Goal: Task Accomplishment & Management: Complete application form

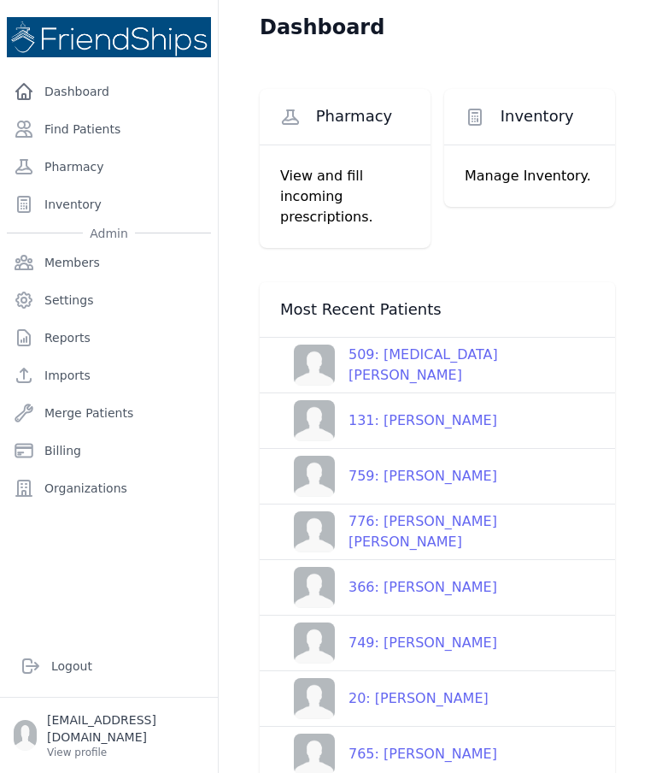
click at [89, 125] on link "Find Patients" at bounding box center [109, 129] width 204 height 34
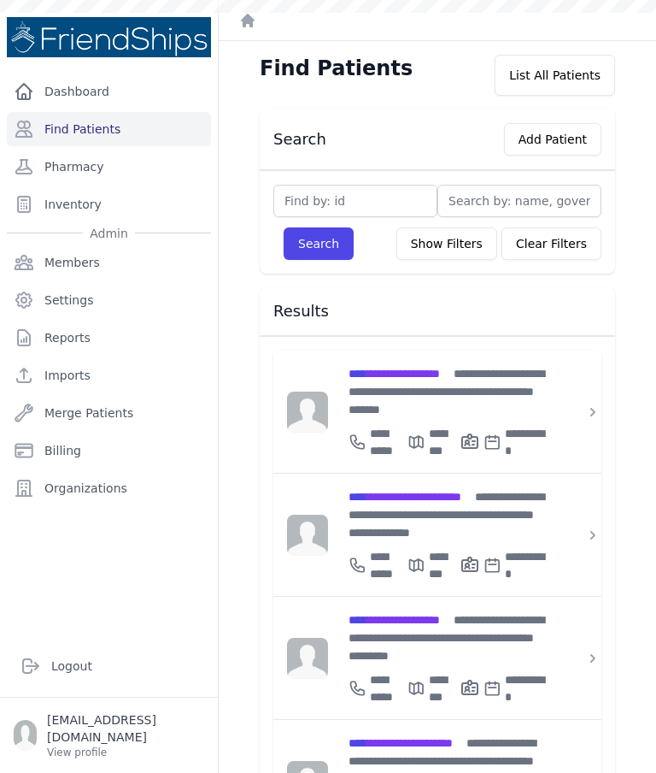
click at [562, 143] on button "Add Patient" at bounding box center [552, 139] width 97 height 32
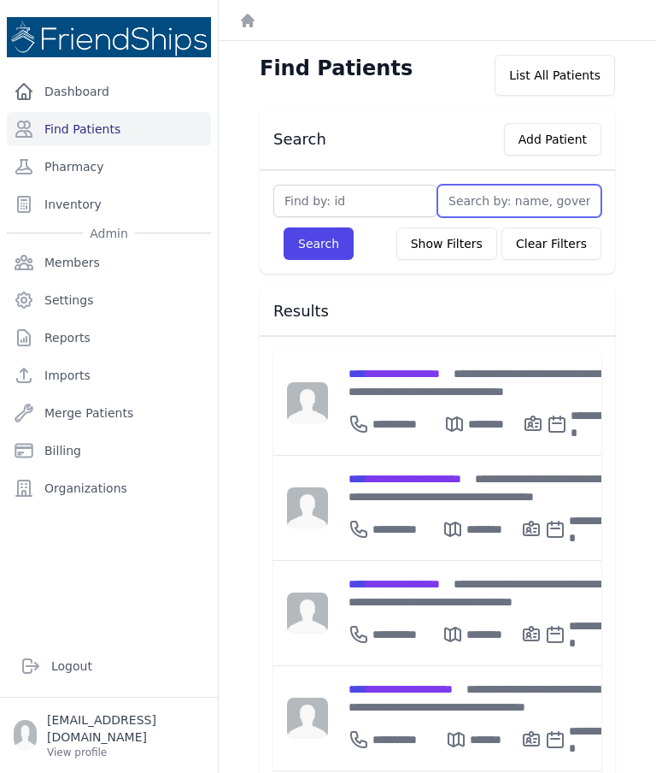
click at [546, 191] on input "text" at bounding box center [520, 201] width 164 height 32
type input "Nadia"
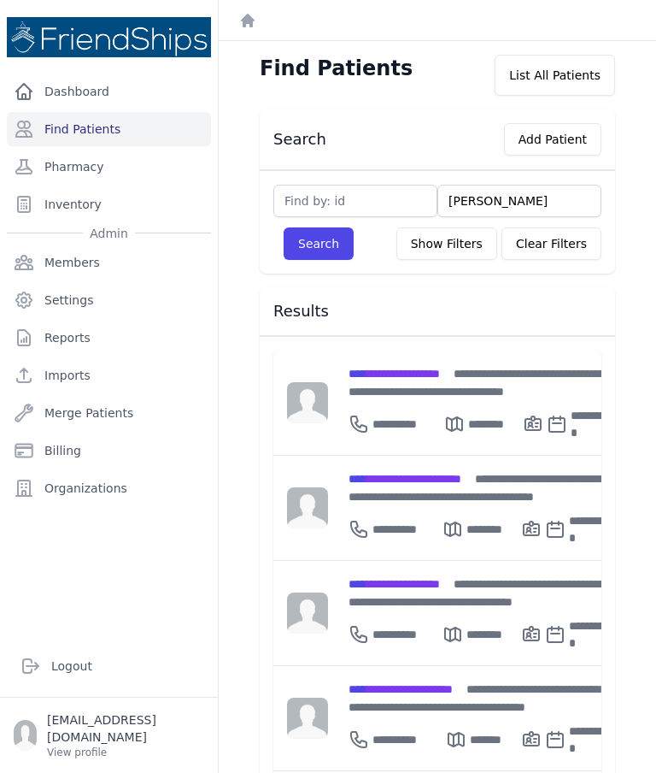
click at [325, 242] on button "Search" at bounding box center [319, 243] width 70 height 32
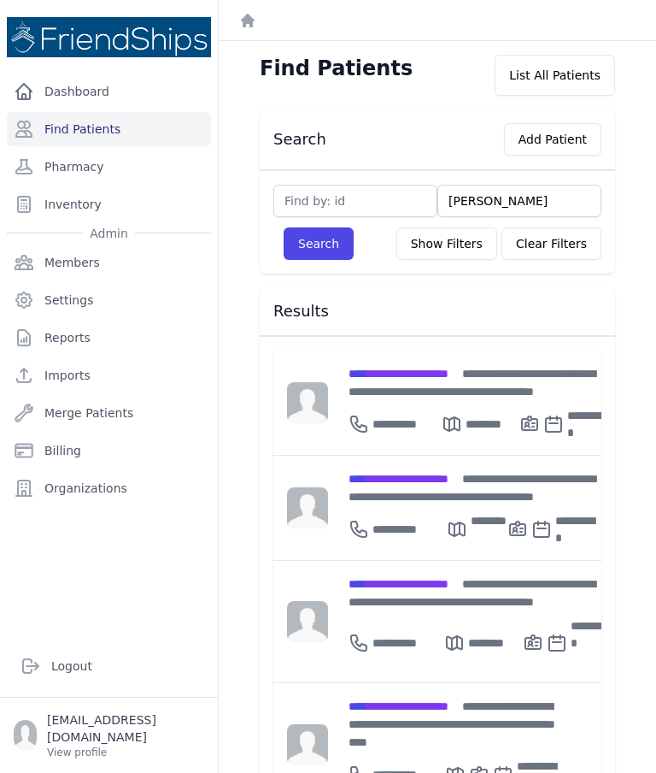
click at [570, 143] on button "Add Patient" at bounding box center [552, 139] width 97 height 32
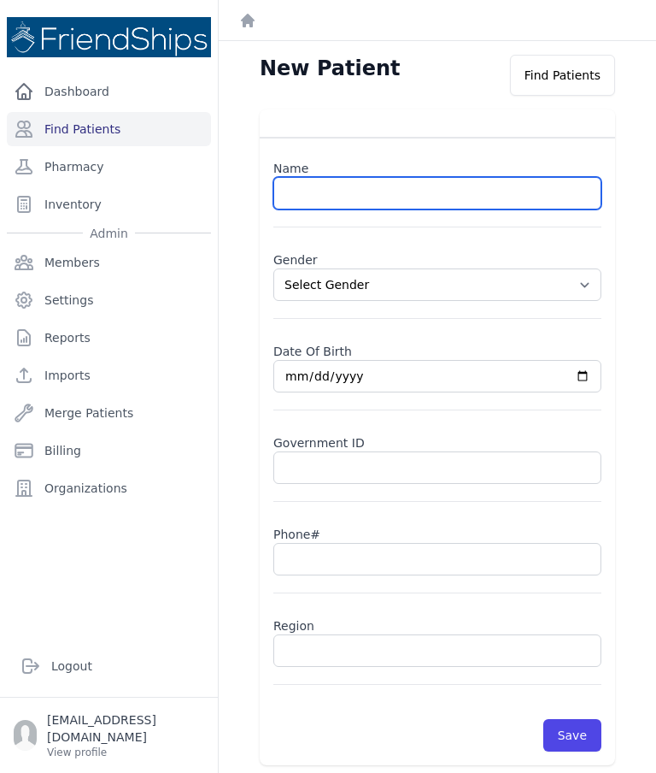
click at [348, 196] on input "text" at bounding box center [437, 193] width 328 height 32
click at [414, 190] on input "text" at bounding box center [437, 193] width 328 height 32
paste input "Nadia Diab Al-Mustafa"
click at [370, 191] on input "Nadia Diab Al-Mustafa" at bounding box center [437, 193] width 328 height 32
type input "Nadia Diab Mustafa"
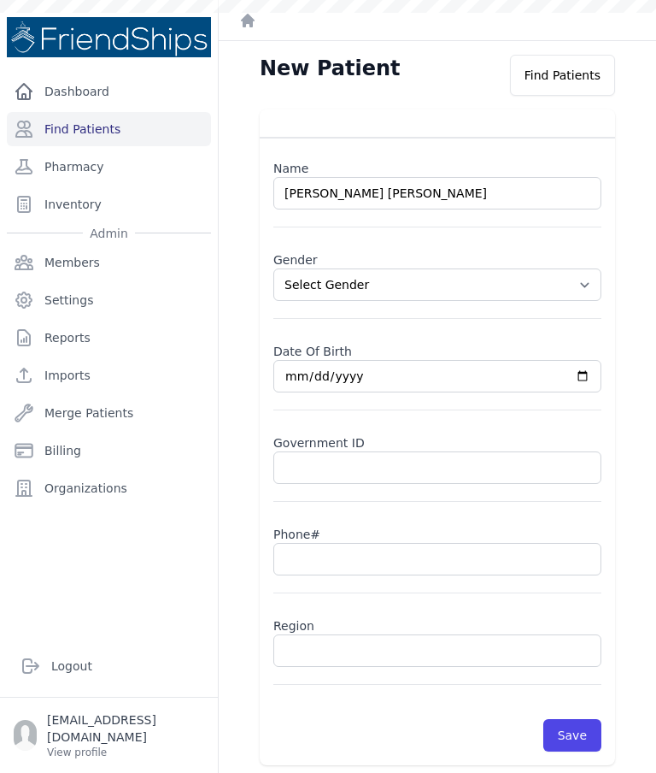
click at [587, 282] on select "Select Gender Male Female" at bounding box center [437, 284] width 328 height 32
select select "female"
click at [425, 373] on input "date" at bounding box center [437, 376] width 328 height 32
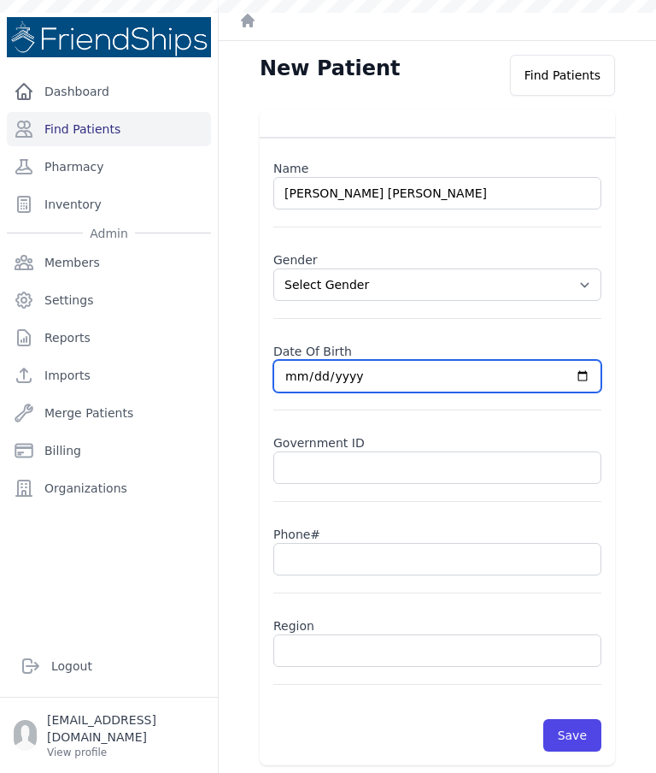
type input "1988-12-01"
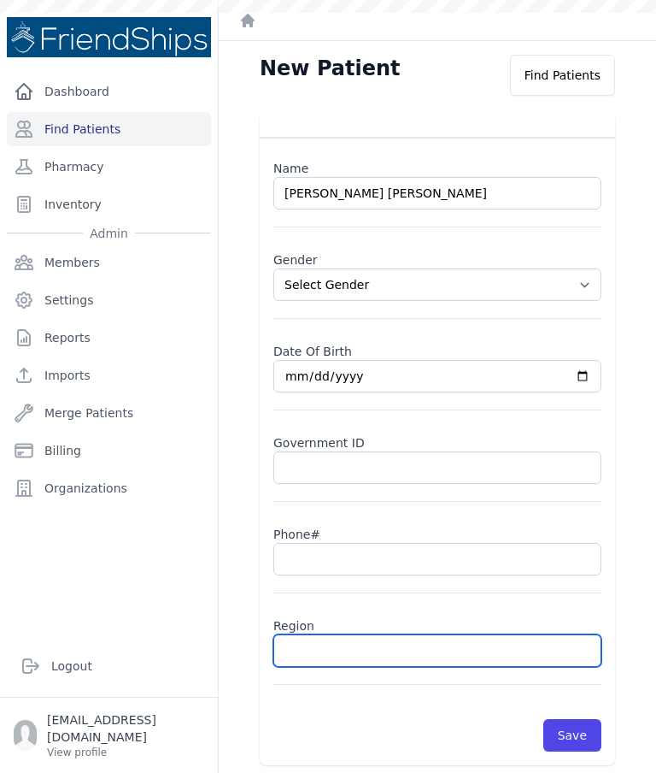
click at [362, 661] on input "text" at bounding box center [437, 650] width 328 height 32
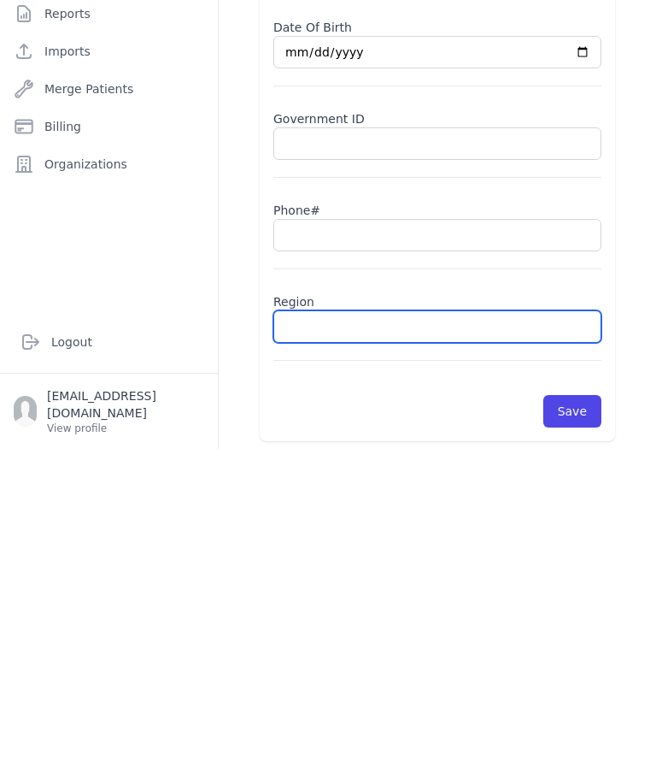
paste input "Qahtaniyah"
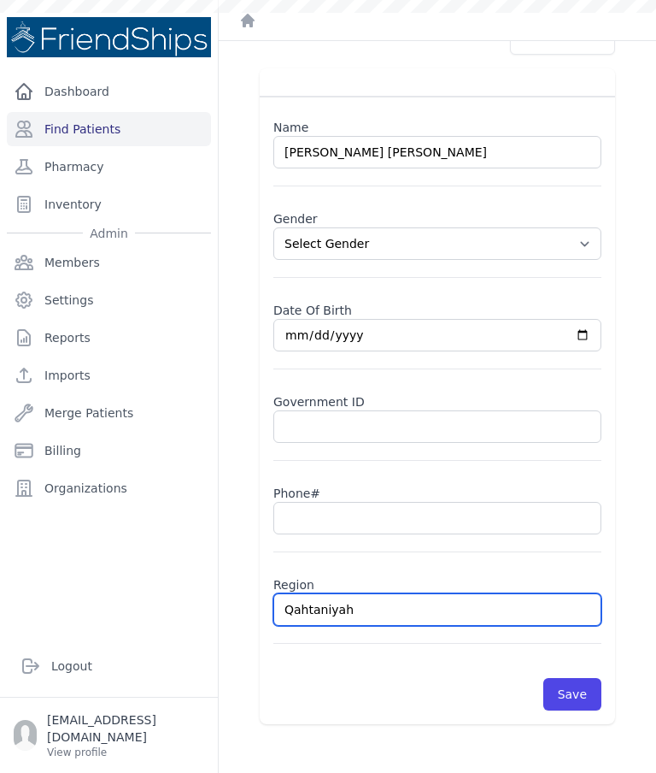
scroll to position [41, 0]
type input "Qahtaniyah"
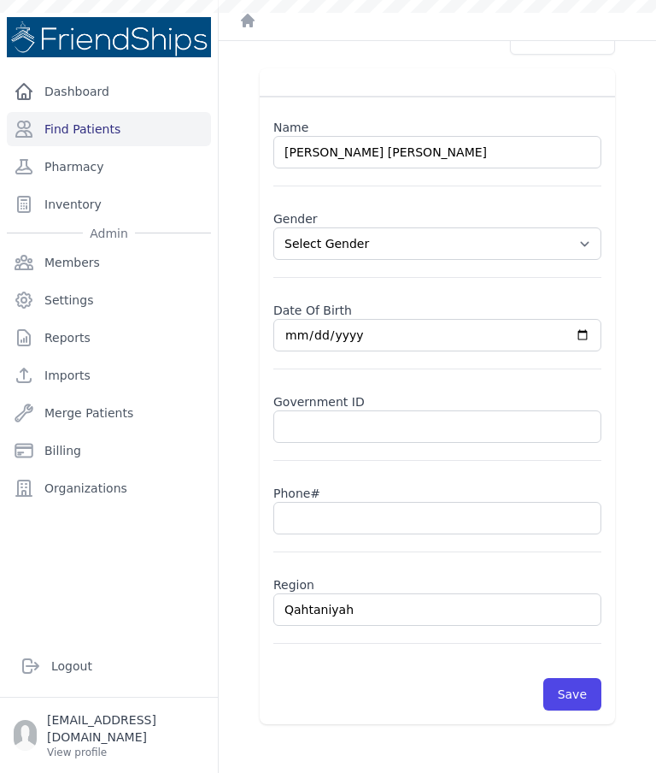
click at [649, 275] on div "New Patient Find Patients Name Nadia Diab Mustafa Gender Select Gender Male Fem…" at bounding box center [438, 386] width 438 height 773
click at [651, 283] on div "New Patient Find Patients Name Nadia Diab Mustafa Gender Select Gender Male Fem…" at bounding box center [438, 386] width 438 height 773
click at [588, 678] on button "Save" at bounding box center [573, 694] width 58 height 32
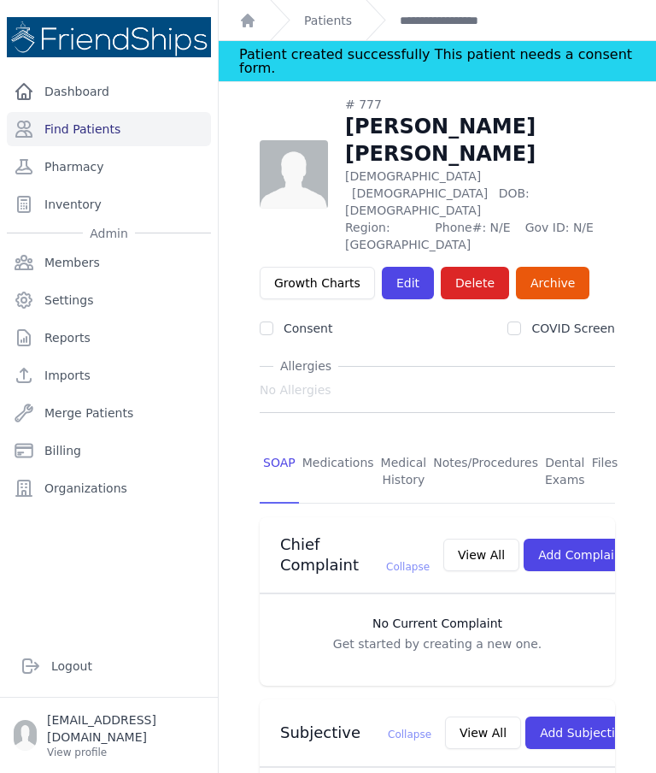
click at [120, 150] on link "Pharmacy" at bounding box center [109, 167] width 204 height 34
click at [132, 112] on link "Find Patients" at bounding box center [109, 129] width 204 height 34
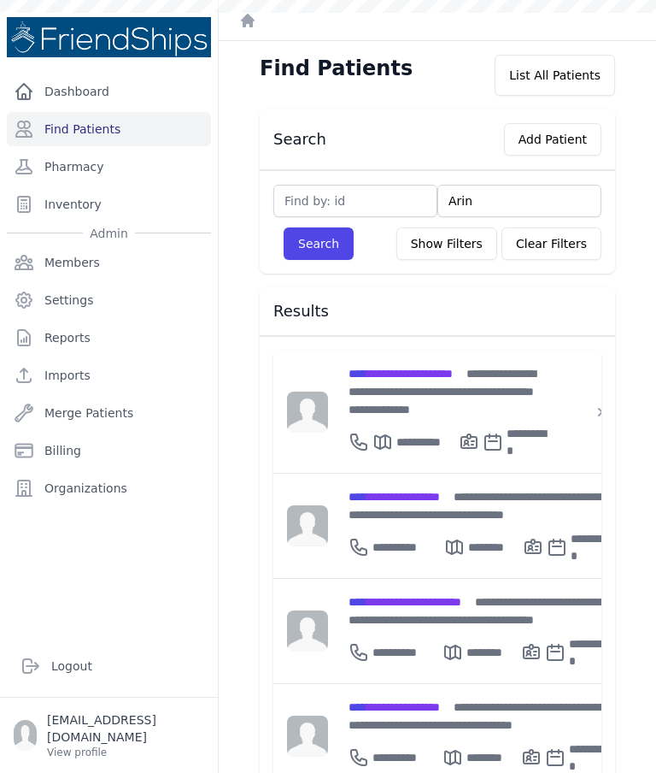
type input "Arin"
click at [344, 250] on button "Search" at bounding box center [319, 243] width 70 height 32
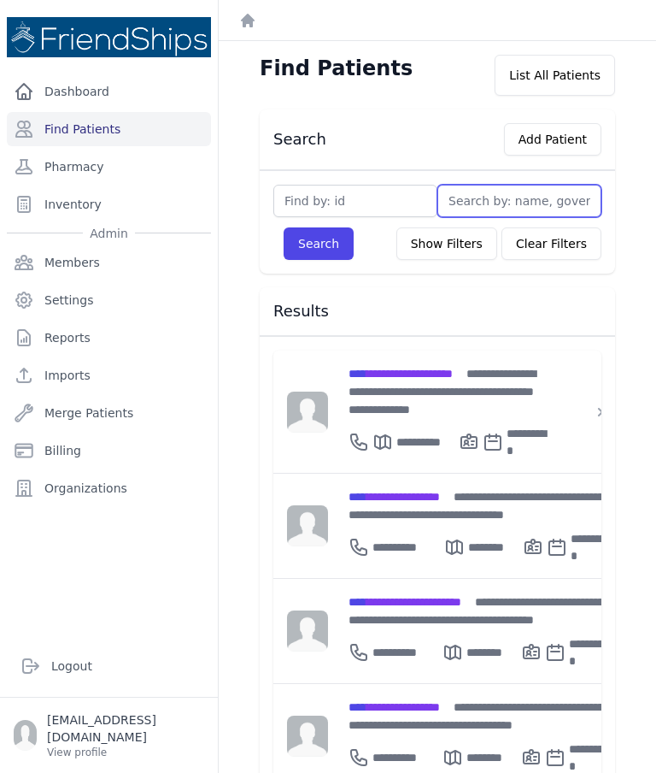
click at [468, 194] on input "text" at bounding box center [520, 201] width 164 height 32
type input "Ar"
type input "Arin"
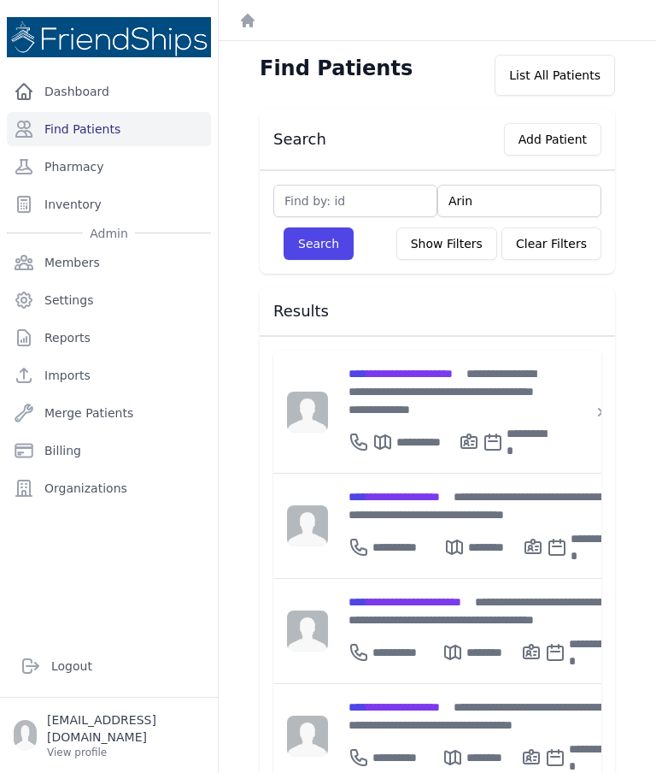
click at [321, 258] on button "Search" at bounding box center [319, 243] width 70 height 32
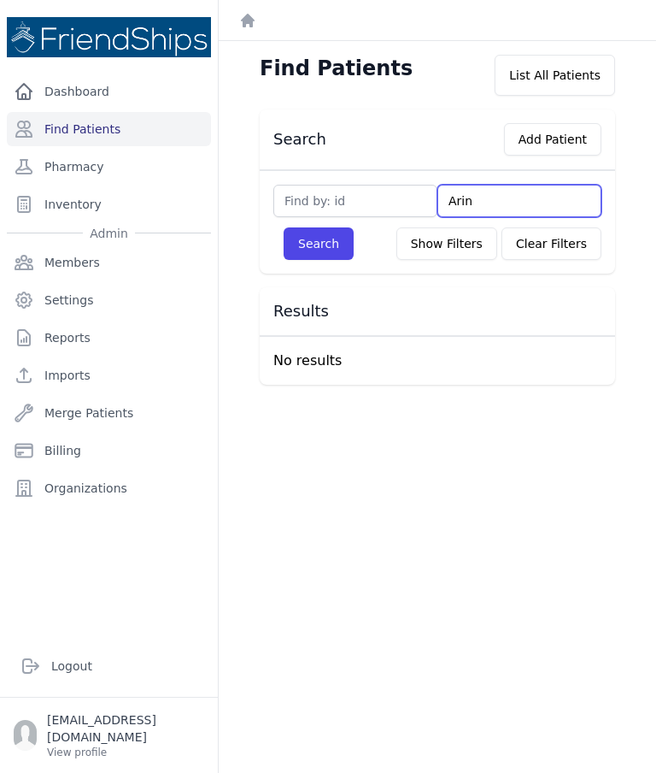
click at [518, 203] on input "Arin" at bounding box center [520, 201] width 164 height 32
type input "Ar"
type input "Areen"
click at [311, 256] on button "Search" at bounding box center [319, 243] width 70 height 32
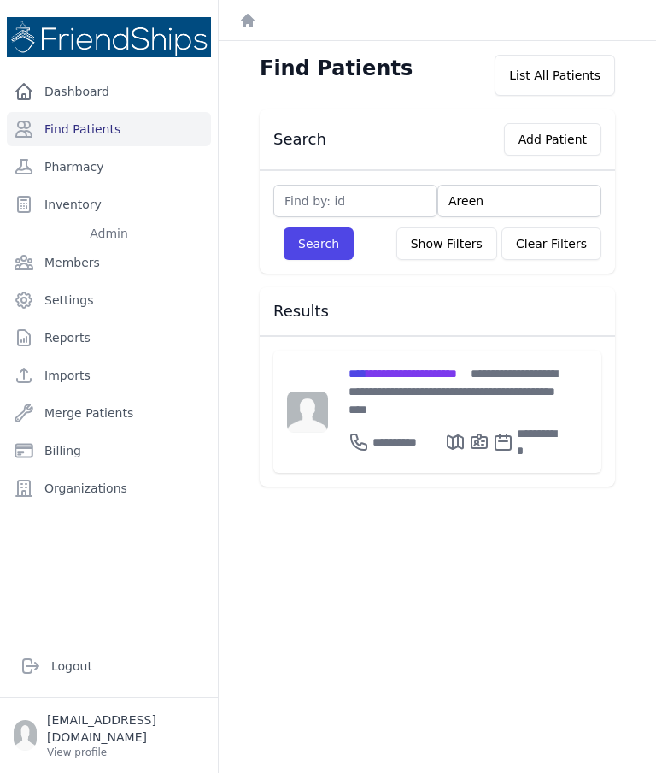
click at [567, 143] on button "Add Patient" at bounding box center [552, 139] width 97 height 32
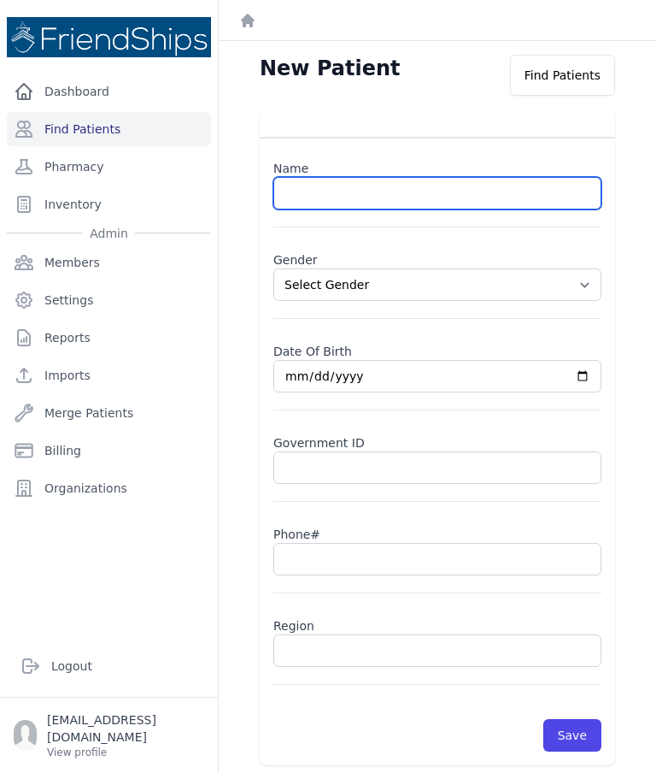
click at [402, 208] on input "text" at bounding box center [437, 193] width 328 height 32
paste input "Areen Abdo Al-Dhiyab"
click at [365, 201] on input "Areen Abdo Al-Dhiyab" at bounding box center [437, 193] width 328 height 32
click at [374, 195] on input "Areen Abdo Al-Dhiyab" at bounding box center [437, 193] width 328 height 32
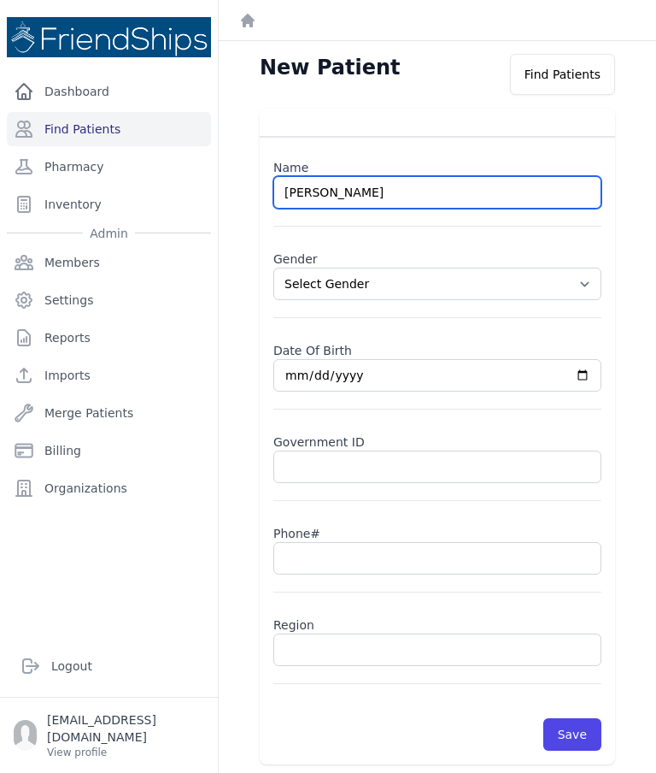
type input "Areen Abdo Dhiyab"
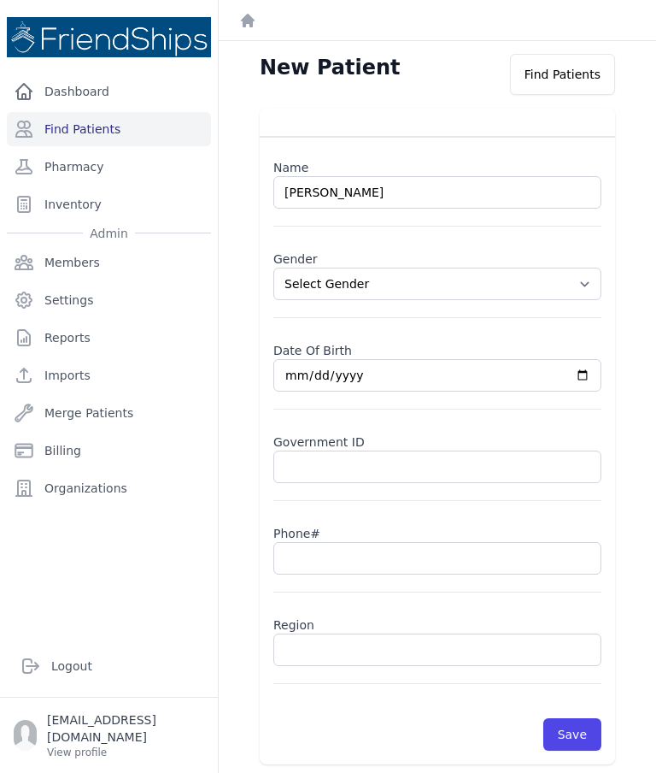
click at [579, 283] on select "Select Gender Male Female" at bounding box center [437, 284] width 328 height 32
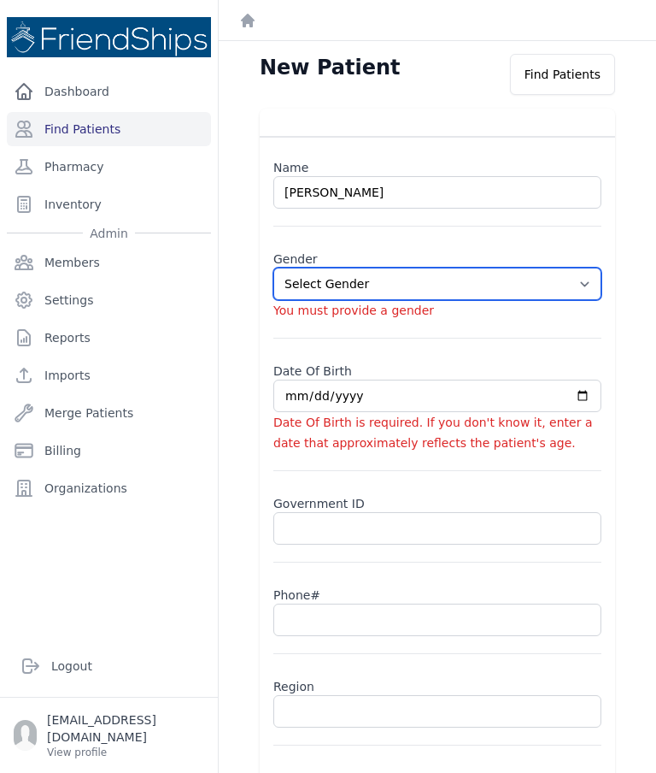
select select "female"
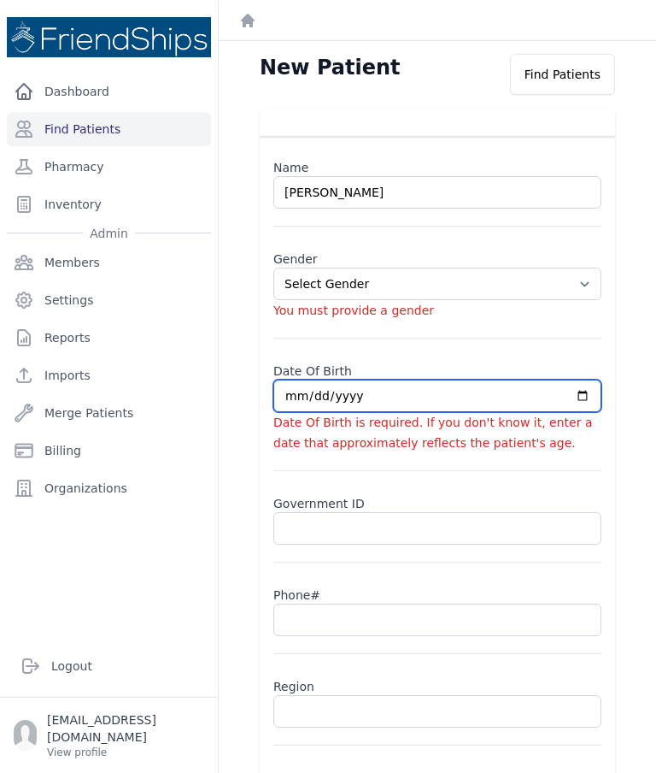
click at [379, 391] on input "date" at bounding box center [437, 395] width 328 height 32
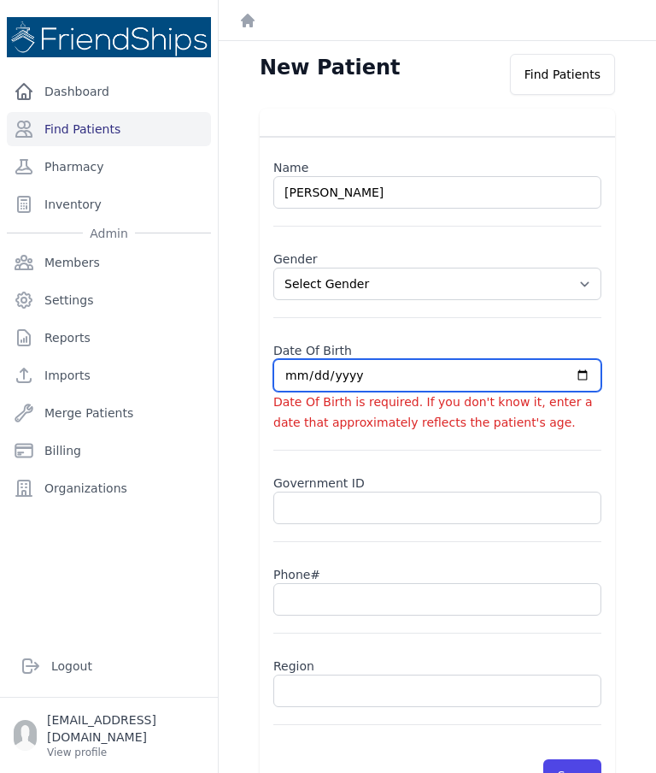
type input "2025-09-15"
select select "female"
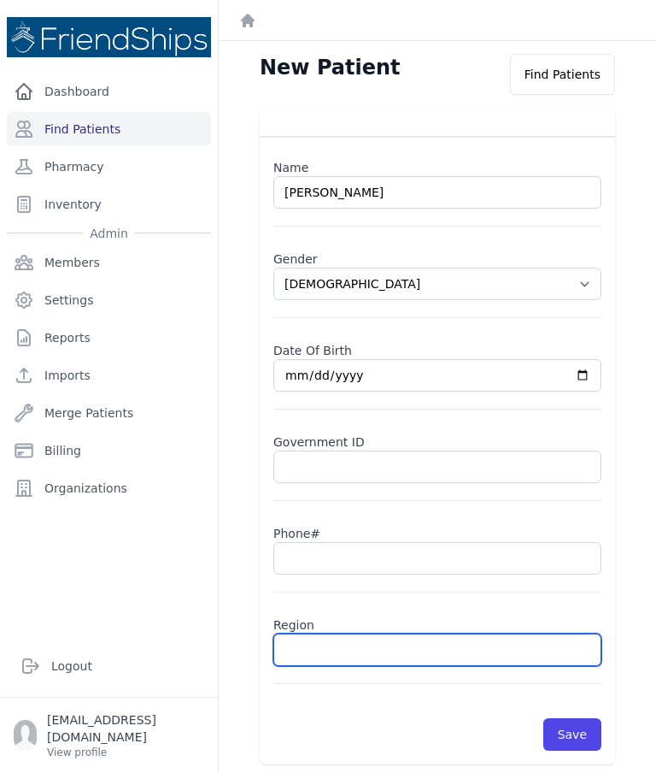
click at [366, 658] on input "text" at bounding box center [437, 649] width 328 height 32
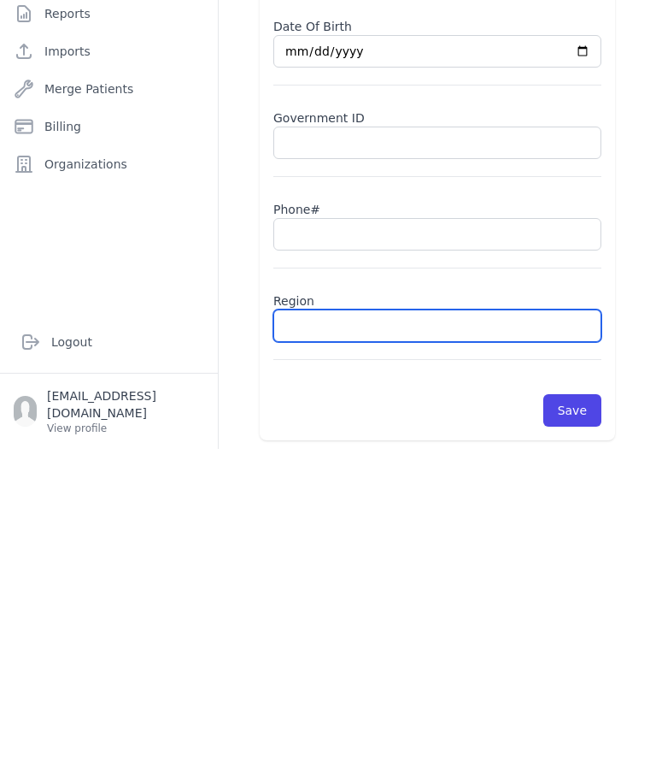
paste input "Areen Abdo Al-Dhiyab"
type input "Areen Abdo Al-Dhiyab"
select select "female"
type input "Areen Abdo Al-Dhiya"
select select "female"
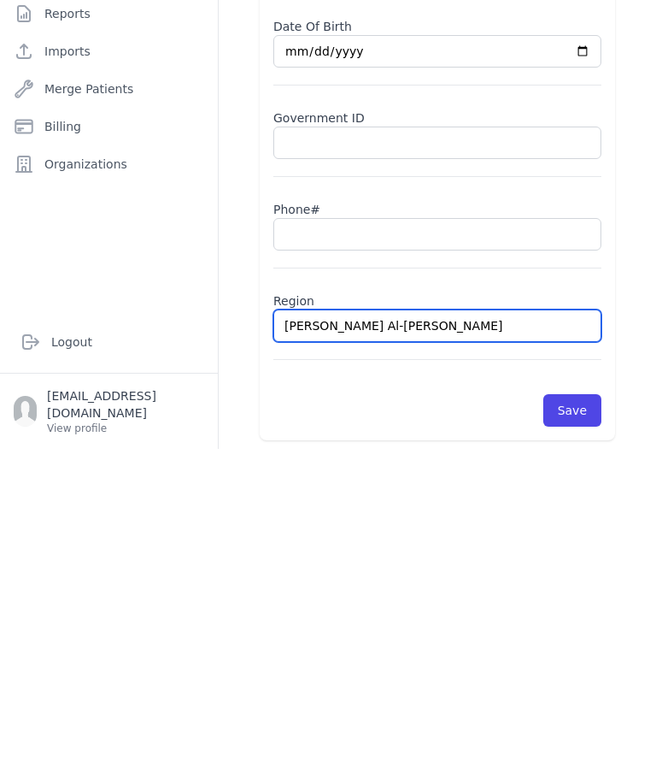
type input "Areen Abdo Al-D"
select select "female"
type input "Areen Abdo Al"
select select "female"
type input "Areen Abdo A"
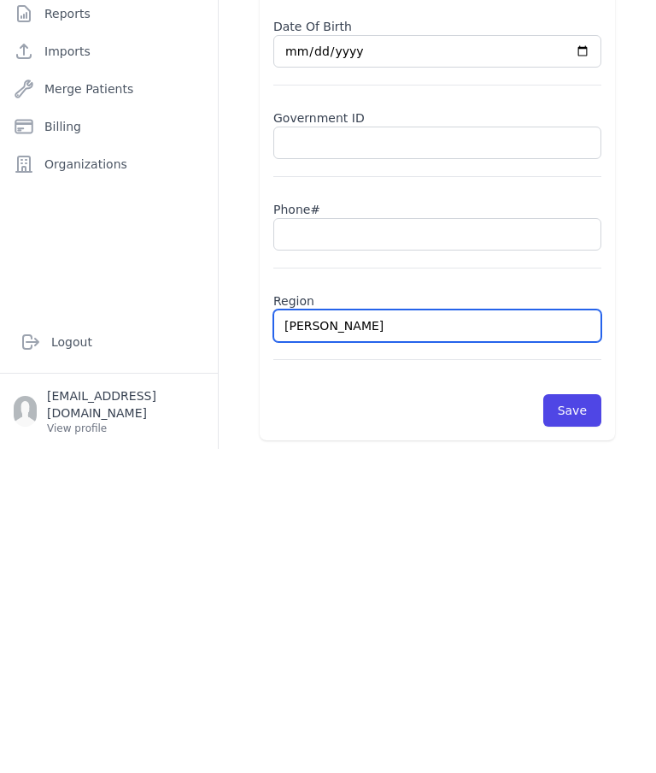
select select "female"
type input "Areen Abdo"
select select "female"
type input "Areen Abd"
select select "female"
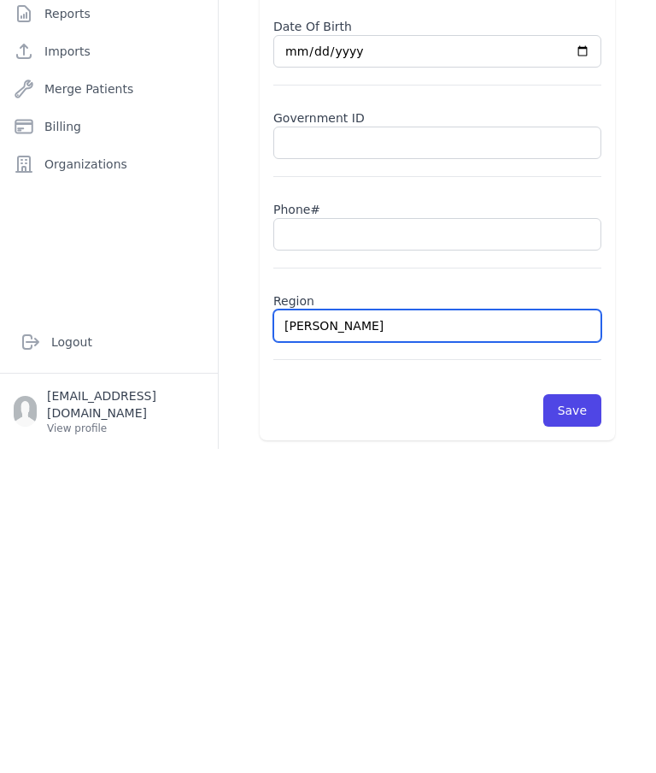
type input "Areen Ab"
select select "female"
type input "Areen"
select select "female"
type input "Aree"
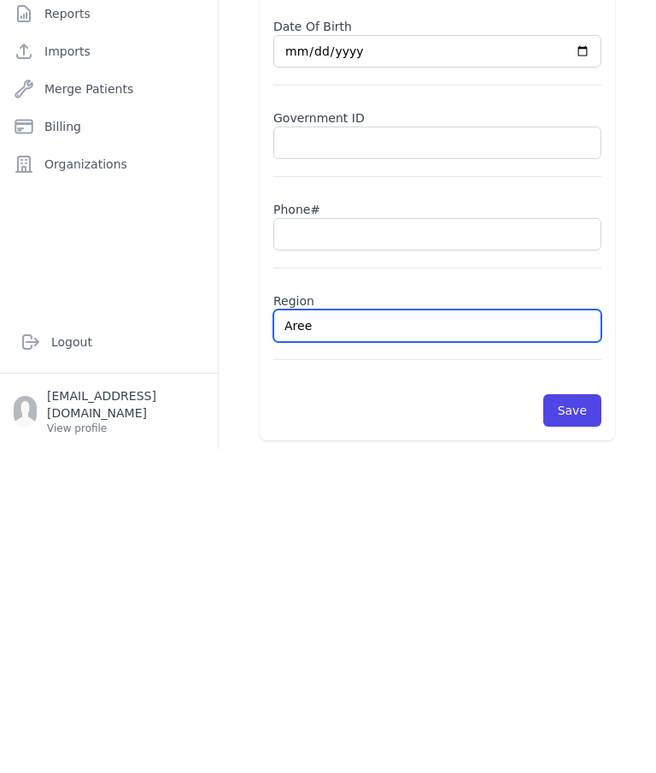
select select "female"
type input "A"
select select "female"
paste input "Qahtaniyah"
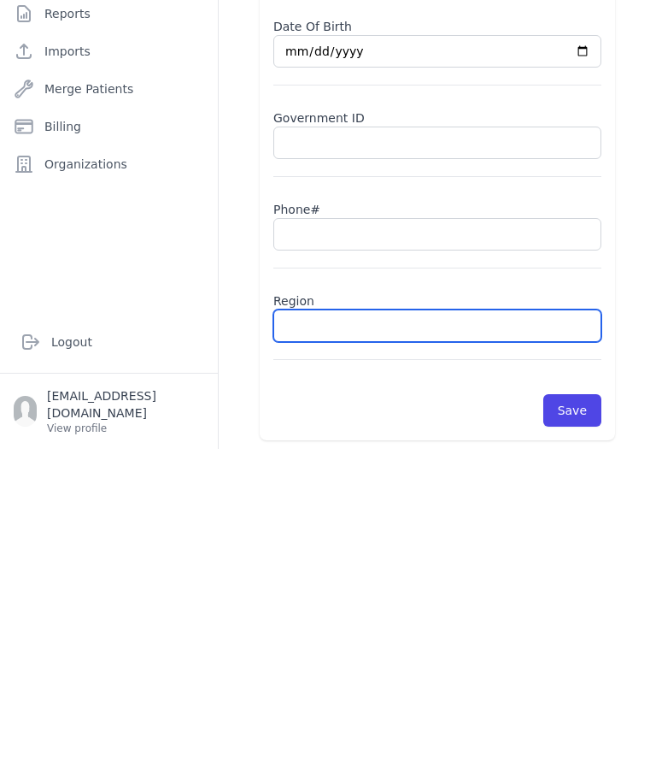
type input "Qahtaniyah"
select select "female"
type input "Qahtaniyah"
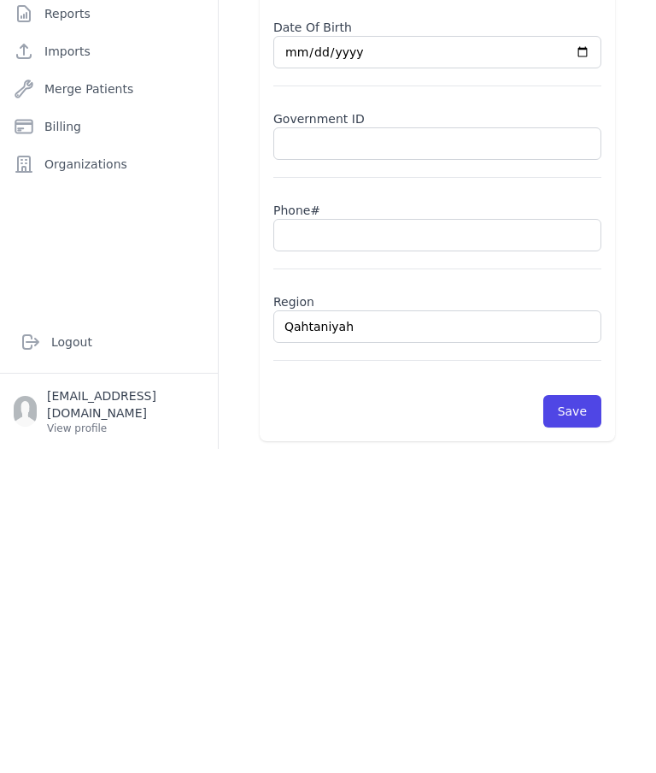
click at [633, 148] on div "Name Areen Abdo Dhiyab Gender Select Gender Male Female Date Of Birth 2025-09-1…" at bounding box center [437, 437] width 410 height 656
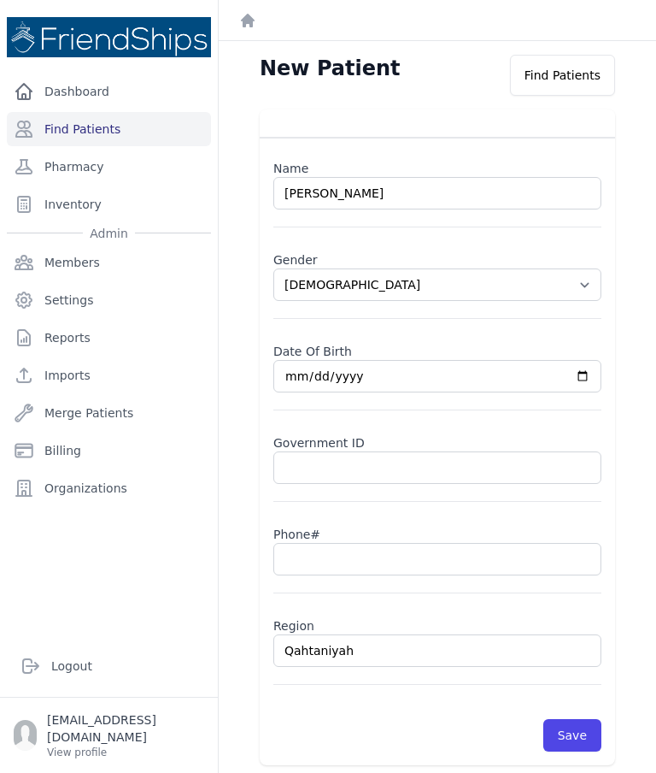
click at [627, 138] on div "Name Areen Abdo Dhiyab Gender Select Gender Male Female Date Of Birth 2025-09-1…" at bounding box center [437, 437] width 410 height 656
click at [462, 381] on input "2025-09-15" at bounding box center [437, 376] width 328 height 32
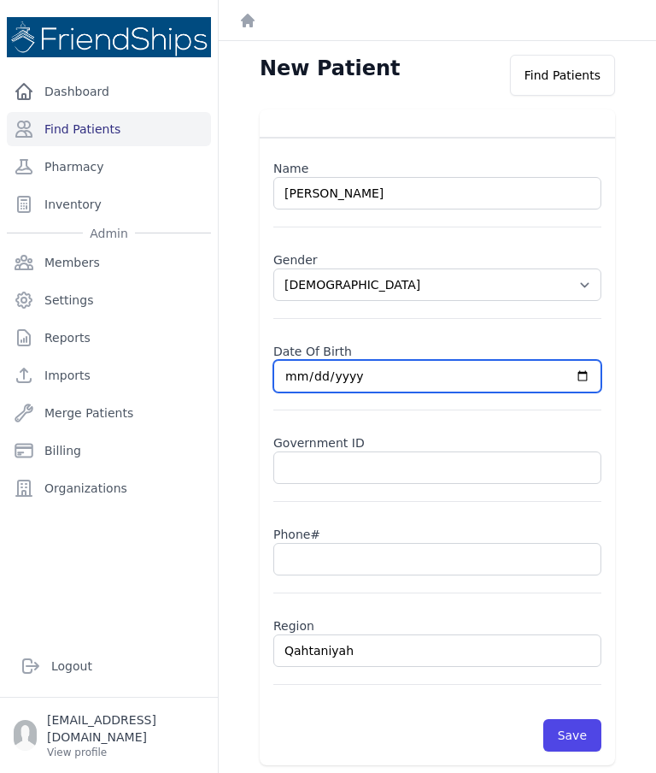
type input "1993-09-15"
select select "female"
type input "1992-09-15"
select select "female"
type input "1992-03-15"
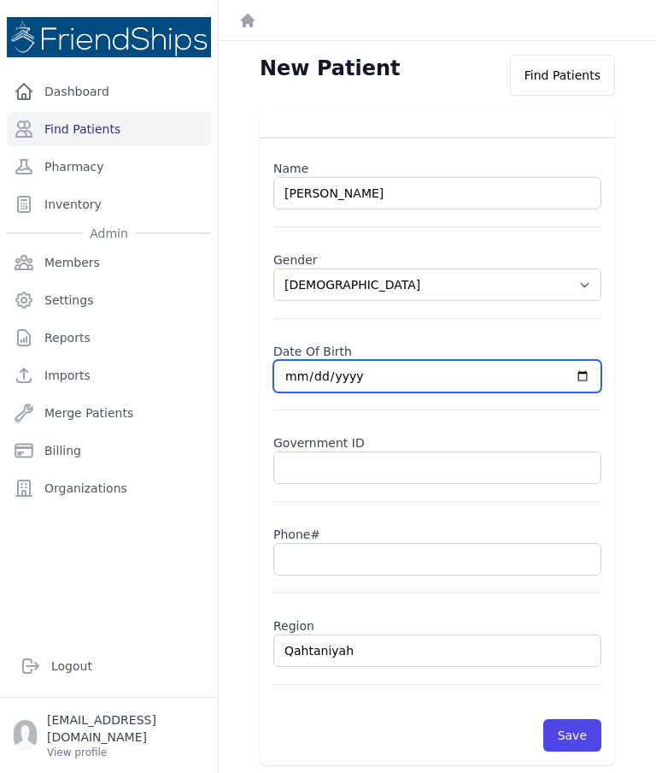
select select "female"
type input "1992-03-01"
select select "female"
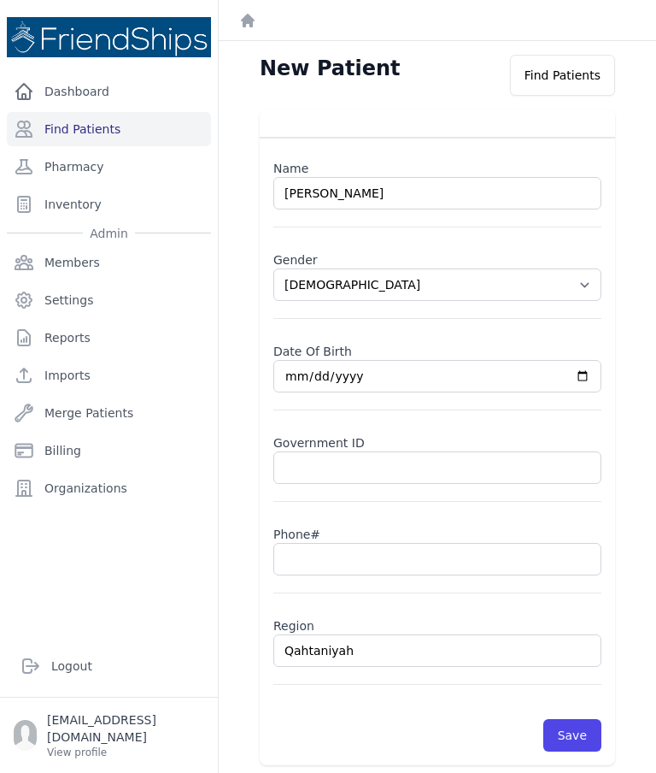
click at [584, 732] on button "Save" at bounding box center [573, 735] width 58 height 32
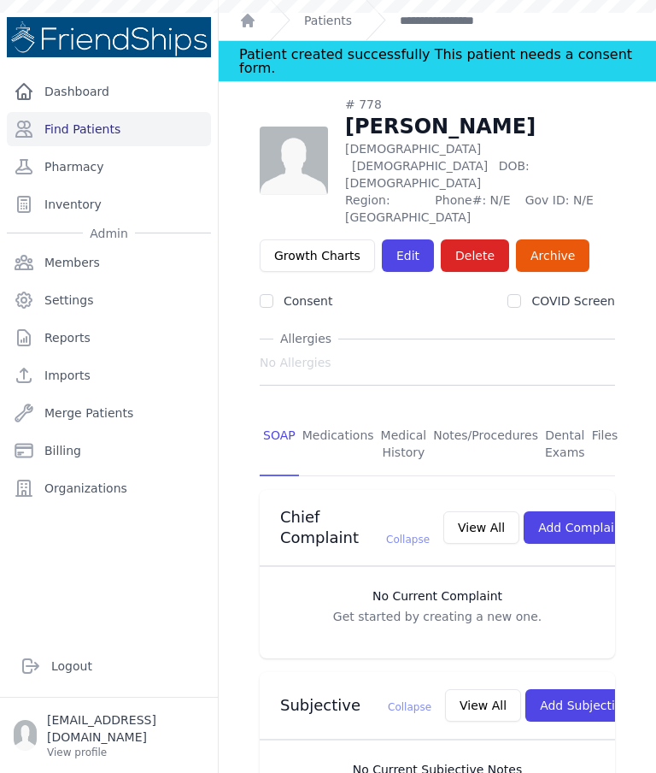
click at [131, 133] on link "Find Patients" at bounding box center [109, 129] width 204 height 34
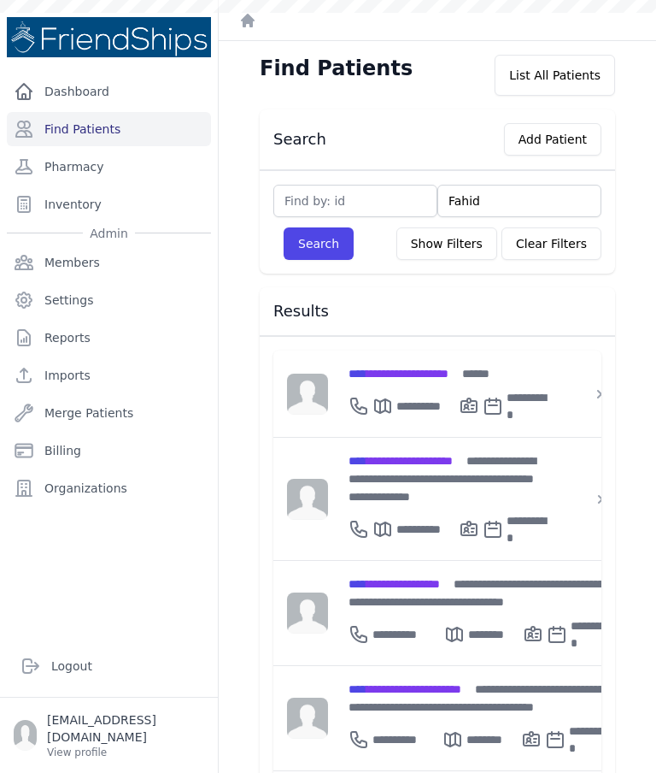
type input "[PERSON_NAME]"
click at [316, 247] on button "Search" at bounding box center [319, 243] width 70 height 32
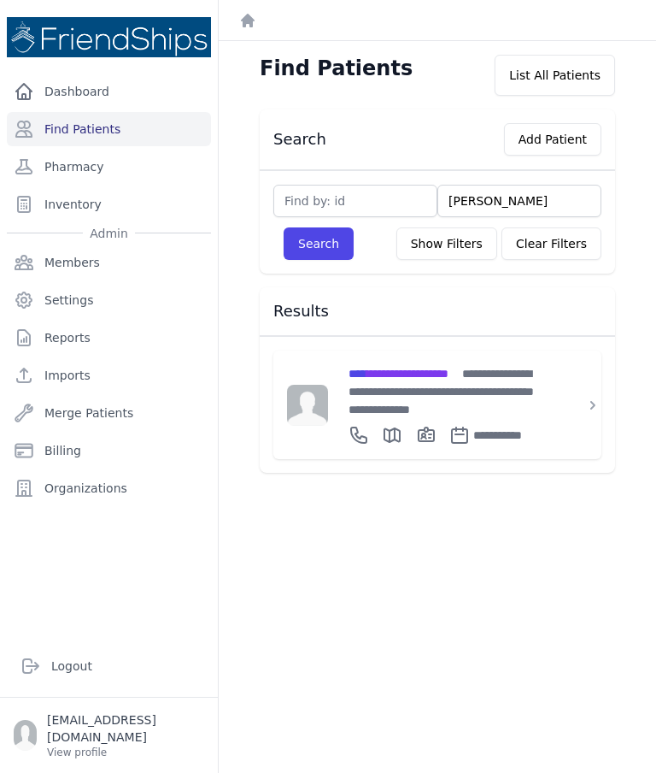
click at [399, 767] on div "Find Patients List All Patients Search Add Patient [PERSON_NAME] Search Show Fi…" at bounding box center [438, 427] width 438 height 773
click at [390, 369] on span "**********" at bounding box center [399, 374] width 100 height 12
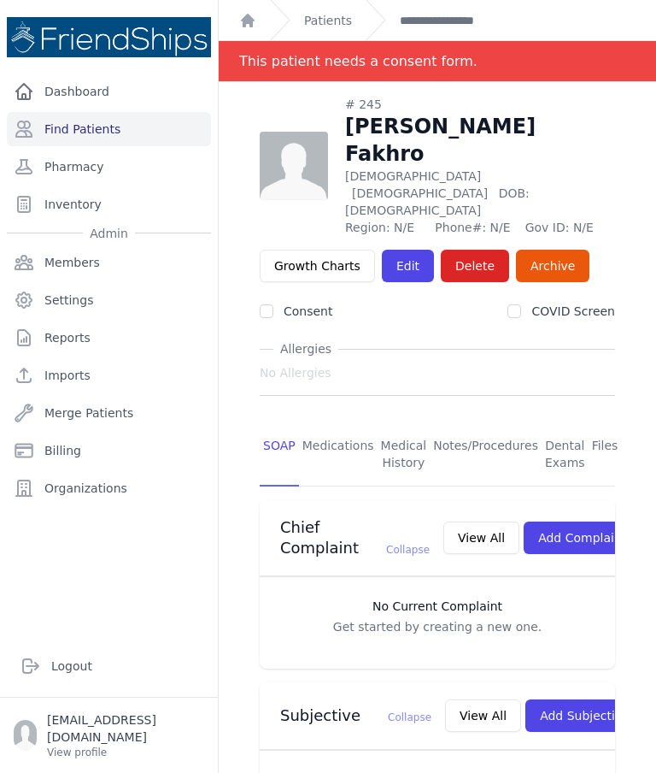
click at [597, 423] on link "Files" at bounding box center [605, 454] width 33 height 63
click at [606, 423] on link "Files" at bounding box center [605, 454] width 33 height 63
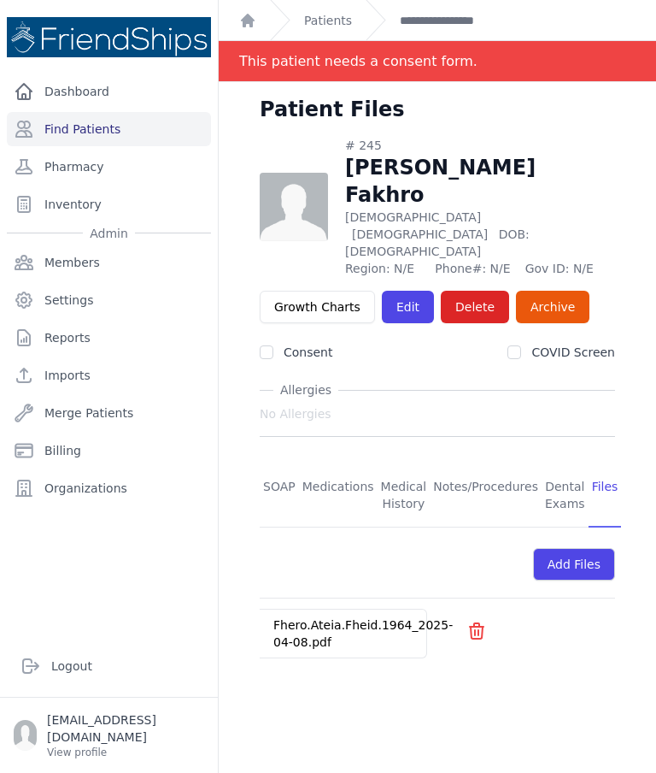
click at [315, 618] on link "Fhero.Ateia.Fheid.1964_2025-04-08.pdf" at bounding box center [362, 633] width 179 height 31
click at [409, 291] on link "Edit" at bounding box center [408, 307] width 52 height 32
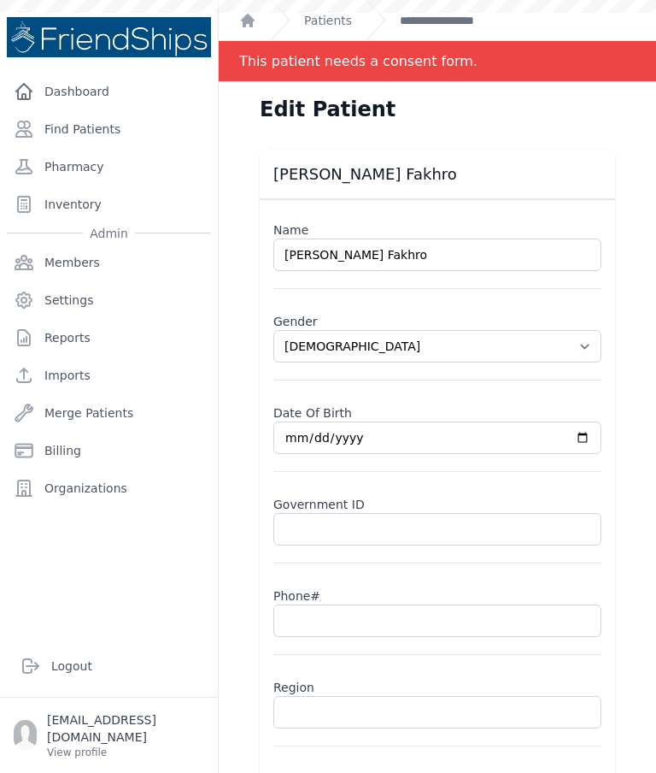
select select "[DEMOGRAPHIC_DATA]"
click at [358, 714] on input "text" at bounding box center [437, 712] width 328 height 32
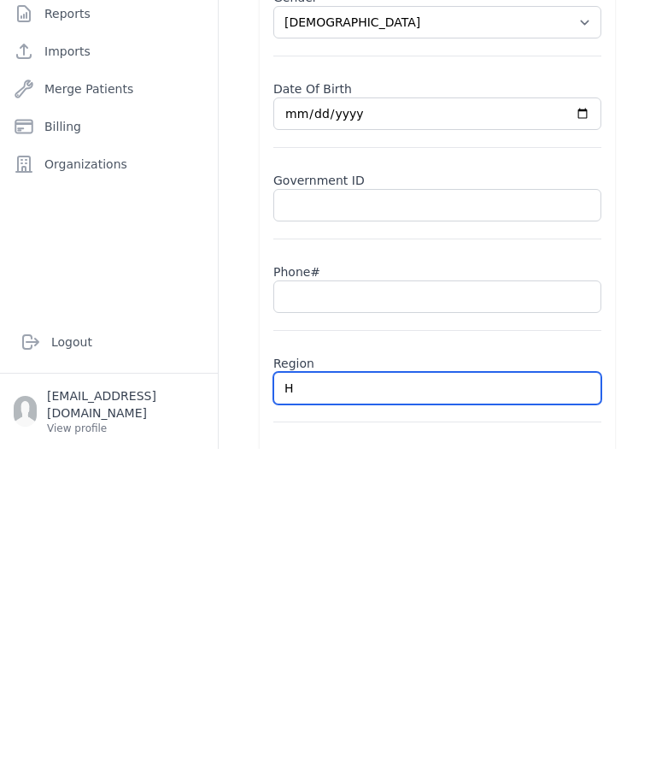
type input "Ha"
select select "[DEMOGRAPHIC_DATA]"
type input "Ham"
select select "[DEMOGRAPHIC_DATA]"
type input "Hama"
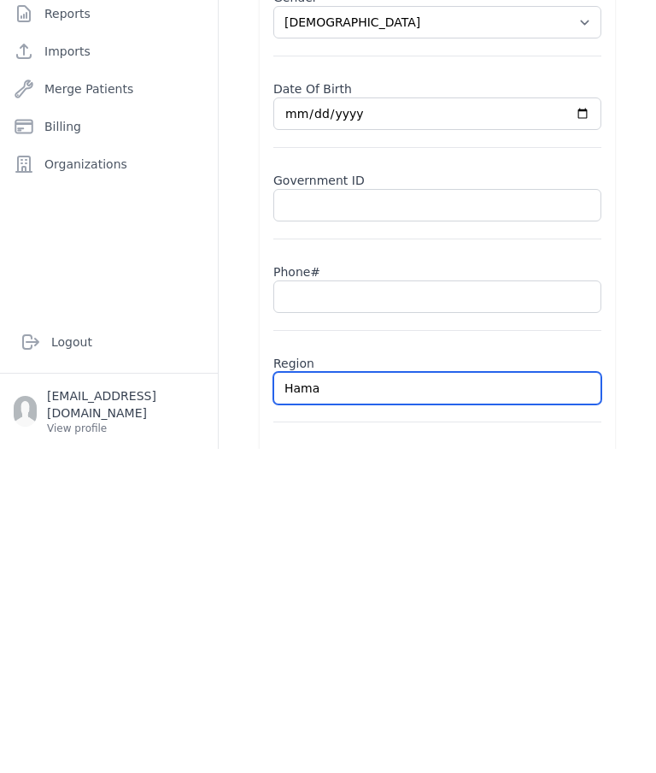
select select "[DEMOGRAPHIC_DATA]"
type input "Hamadiya"
select select "[DEMOGRAPHIC_DATA]"
type input "Hamadiya"
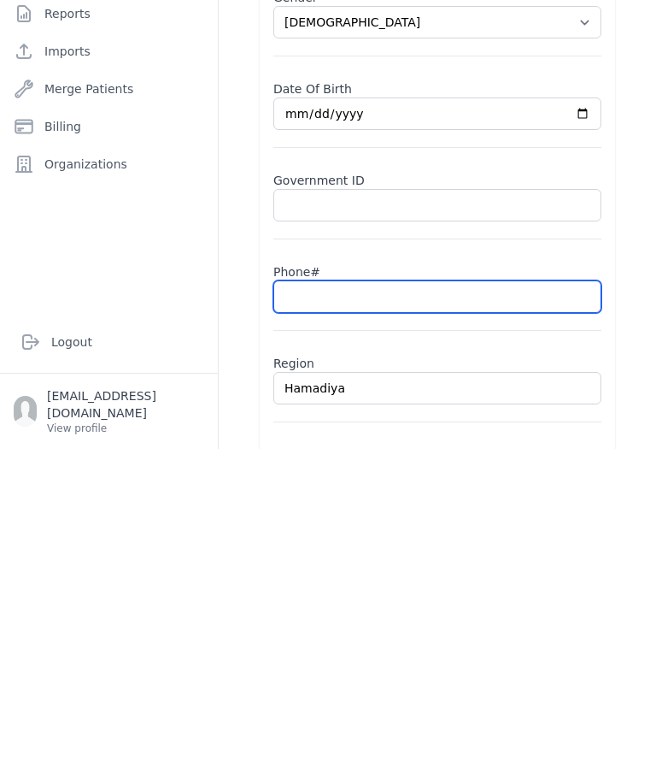
click at [396, 604] on input "text" at bounding box center [437, 620] width 328 height 32
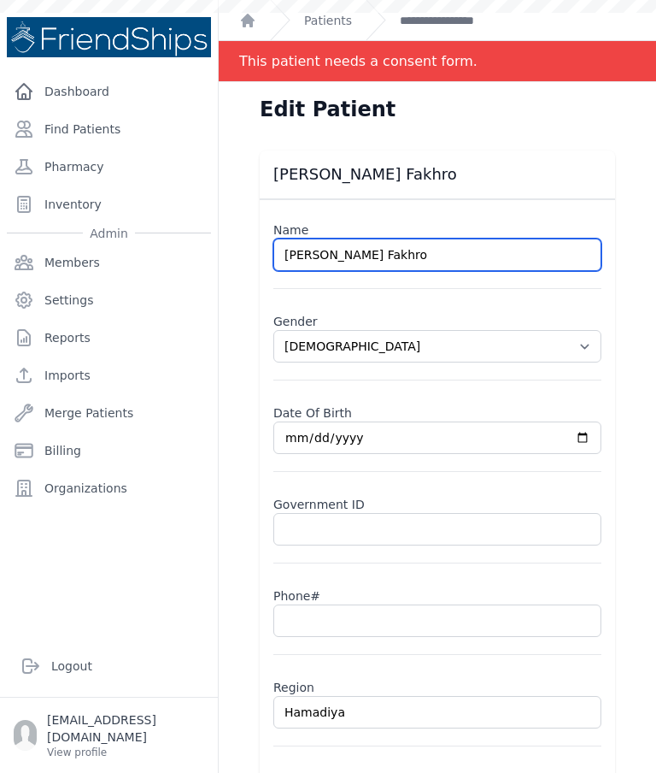
click at [415, 238] on input "[PERSON_NAME] Fakhro" at bounding box center [437, 254] width 328 height 32
type input "F"
paste input "[PERSON_NAME] Al-Fuhaid"
click at [367, 238] on input "[PERSON_NAME] Al-Fuhaid" at bounding box center [437, 254] width 328 height 32
type input "[PERSON_NAME] Fuhaid"
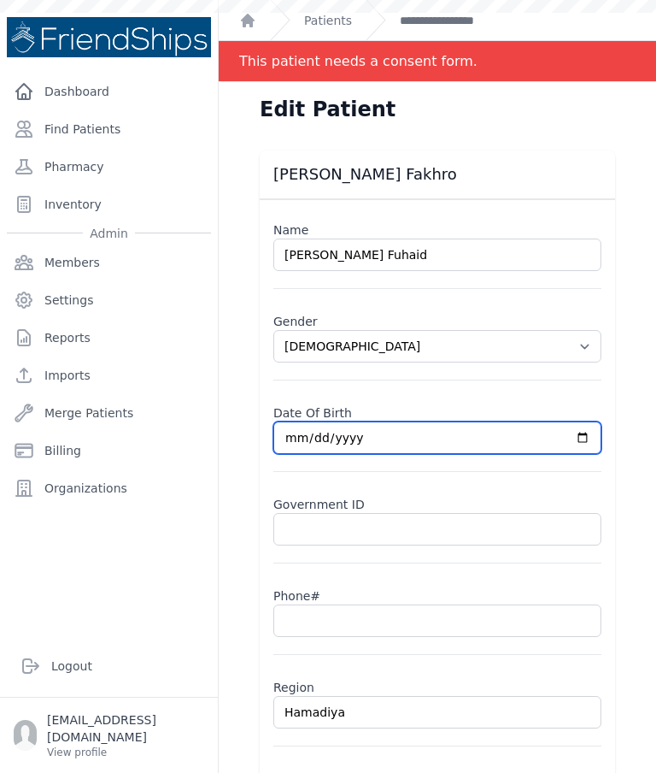
click at [509, 421] on input "1964-06-24" at bounding box center [437, 437] width 328 height 32
type input "1964-01-01"
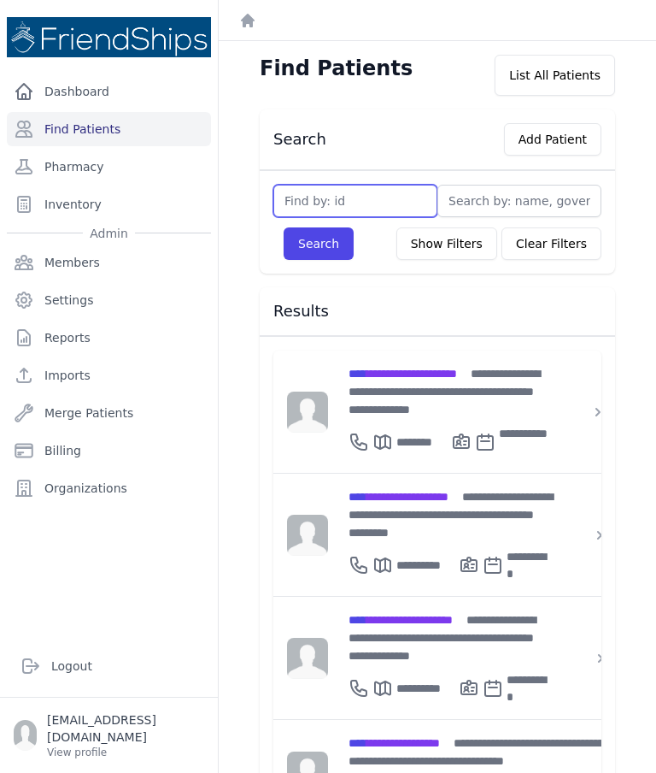
click at [349, 195] on input "text" at bounding box center [355, 201] width 164 height 32
type input "768"
click at [317, 229] on button "Search" at bounding box center [319, 243] width 70 height 32
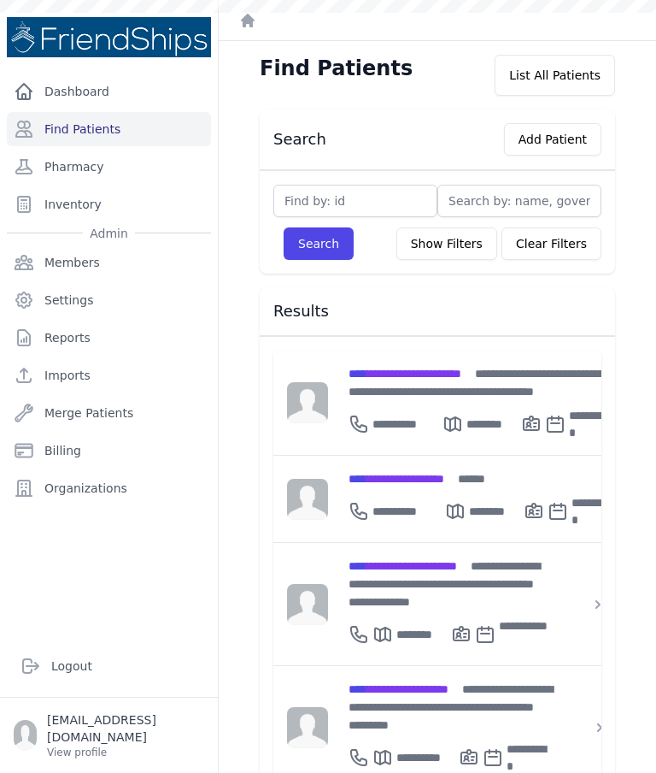
click at [462, 377] on span "**********" at bounding box center [405, 374] width 113 height 12
